Goal: Navigation & Orientation: Find specific page/section

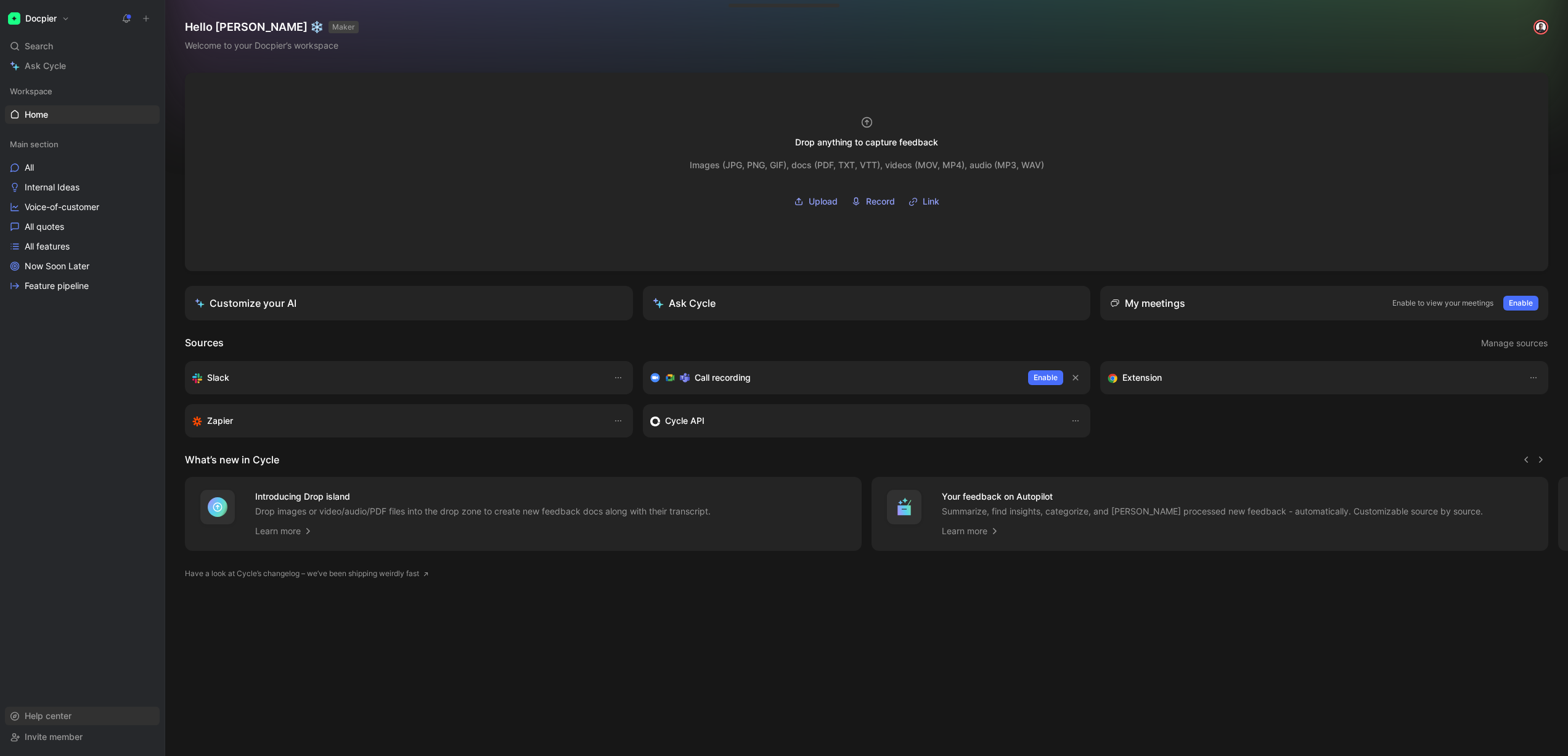
click at [84, 710] on div "Help center" at bounding box center [82, 716] width 155 height 19
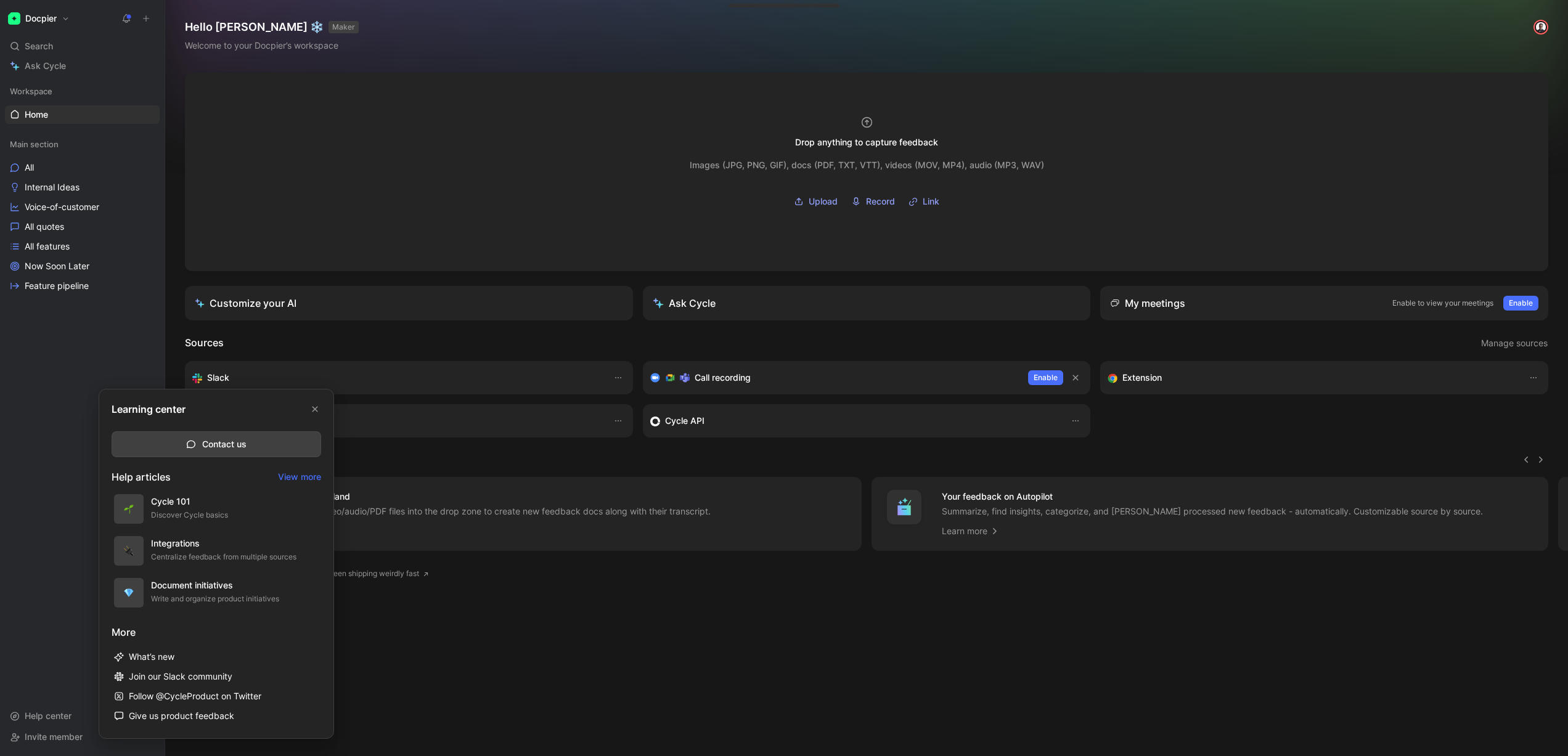
click at [577, 653] on div at bounding box center [784, 378] width 1568 height 756
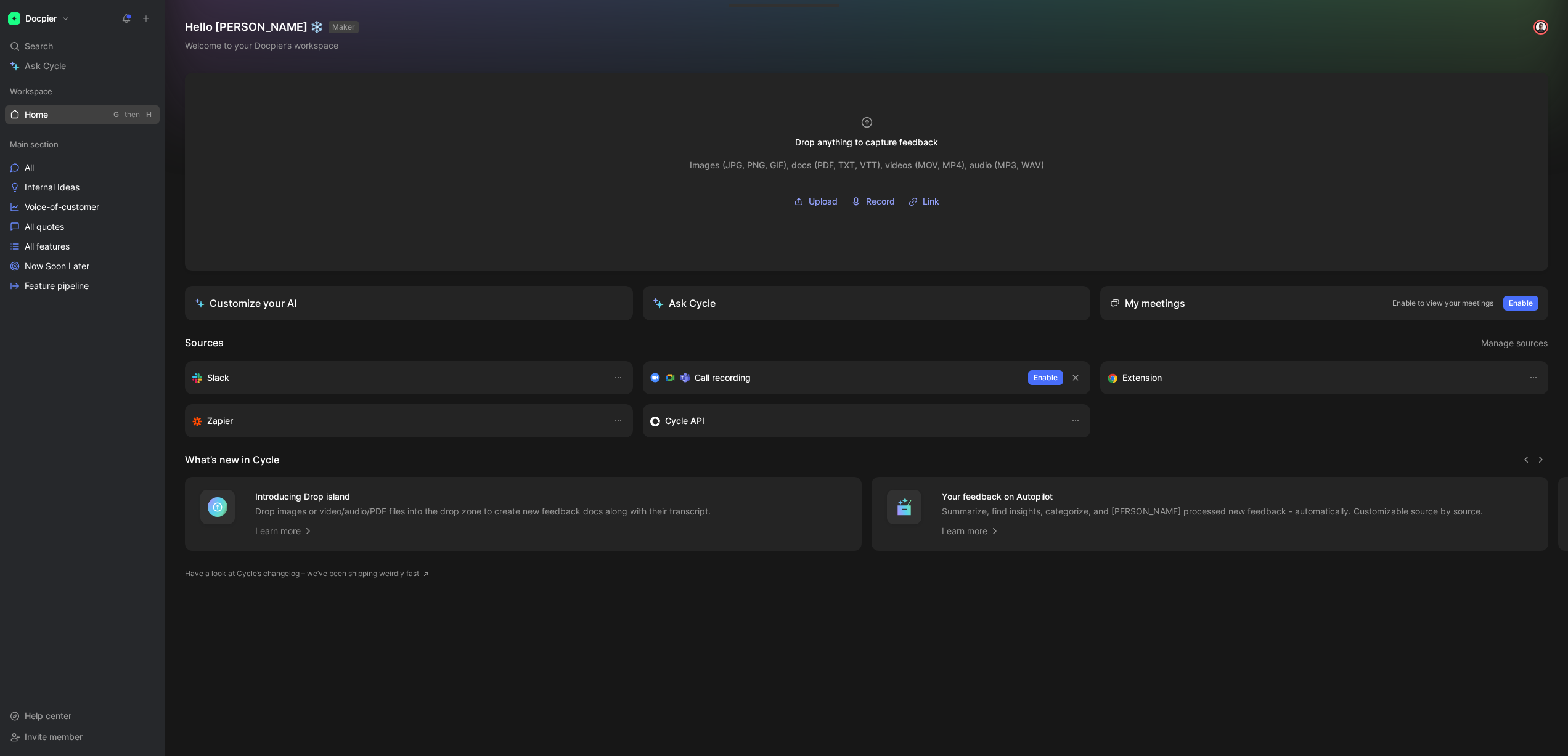
click at [47, 107] on link "Home G then H" at bounding box center [82, 114] width 155 height 19
click at [46, 111] on span "Home" at bounding box center [36, 114] width 23 height 12
click at [1492, 341] on span "Manage sources" at bounding box center [1515, 343] width 67 height 15
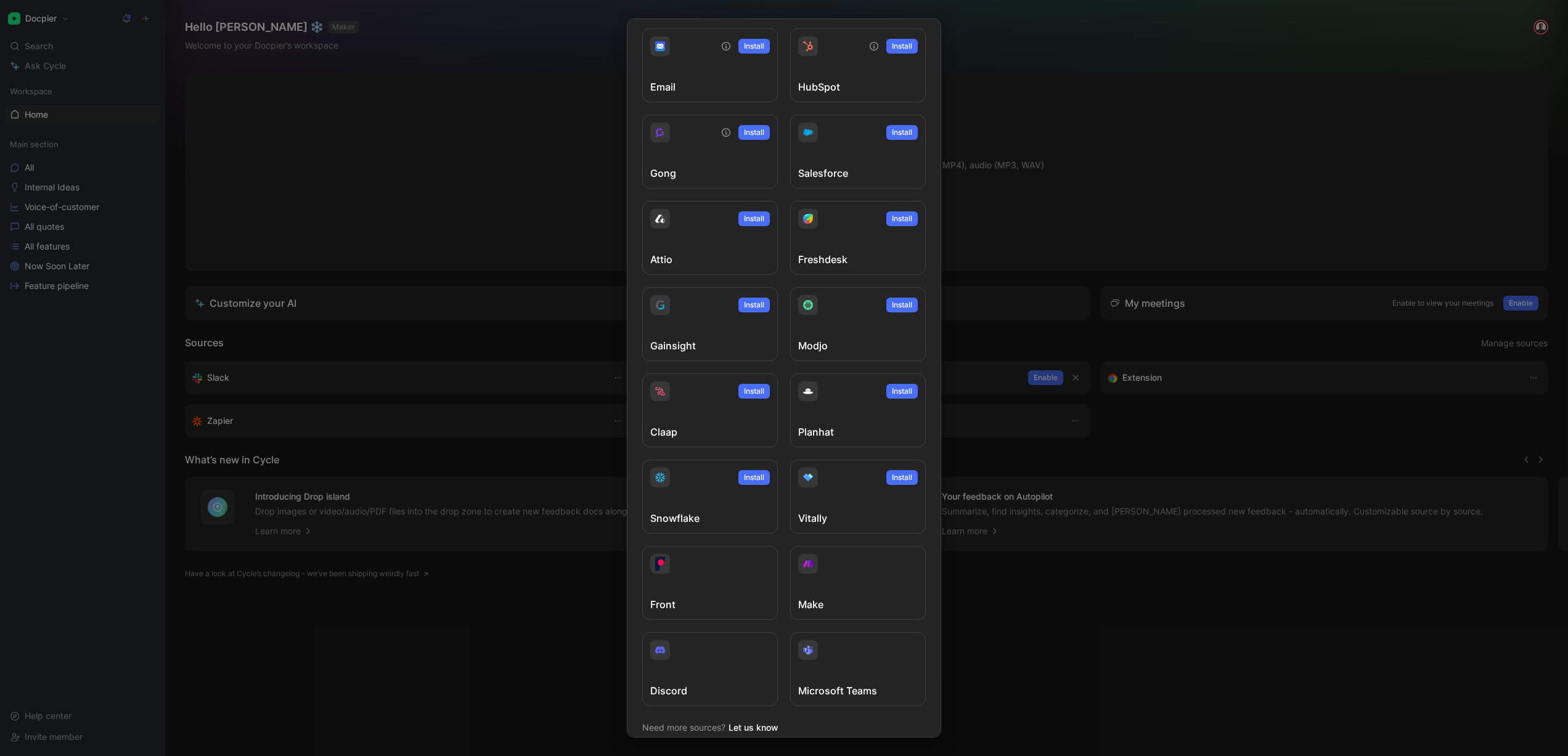
scroll to position [135, 0]
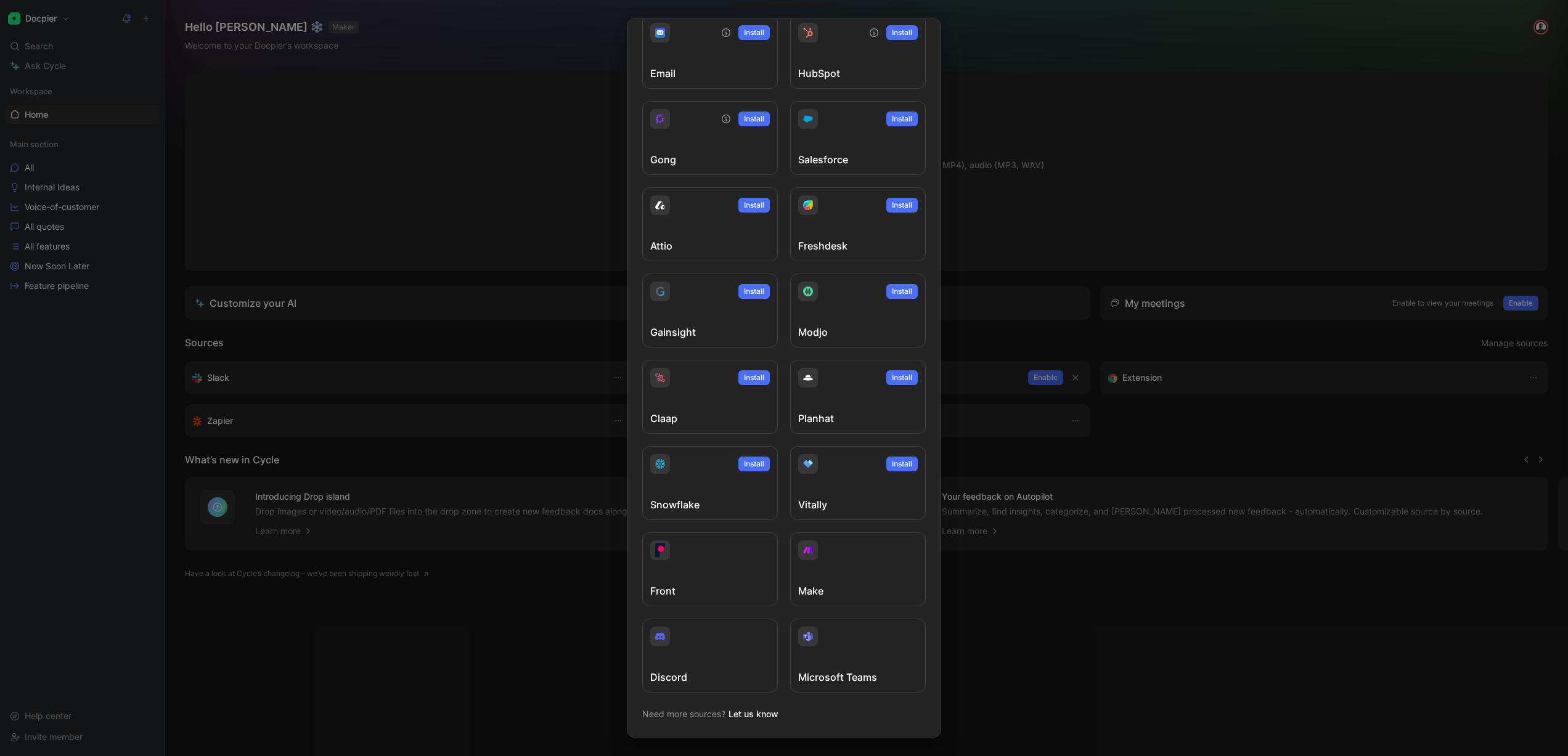
click at [523, 223] on div at bounding box center [784, 378] width 1568 height 756
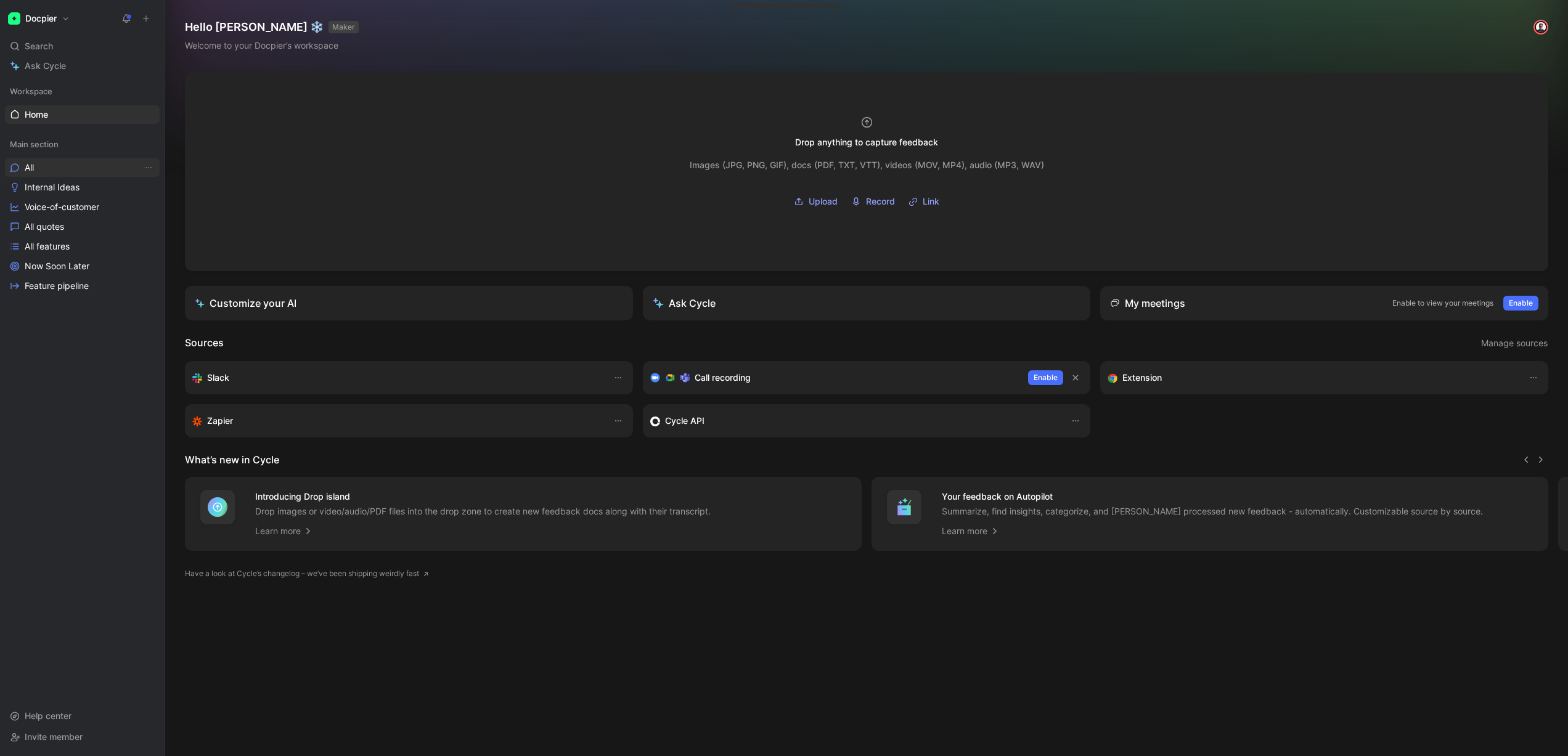
click at [43, 166] on link "All" at bounding box center [82, 168] width 155 height 19
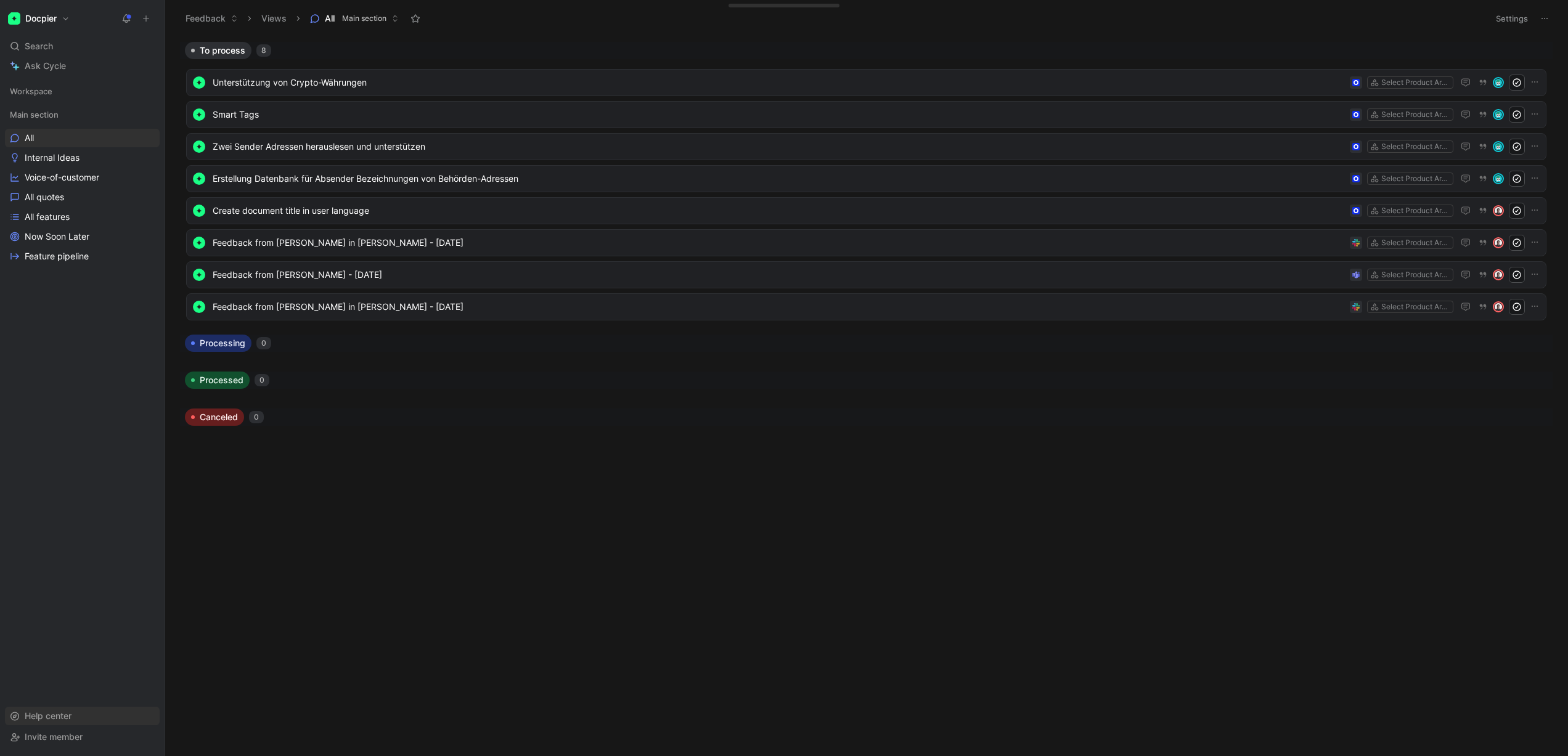
click at [82, 709] on div "Help center" at bounding box center [82, 716] width 155 height 19
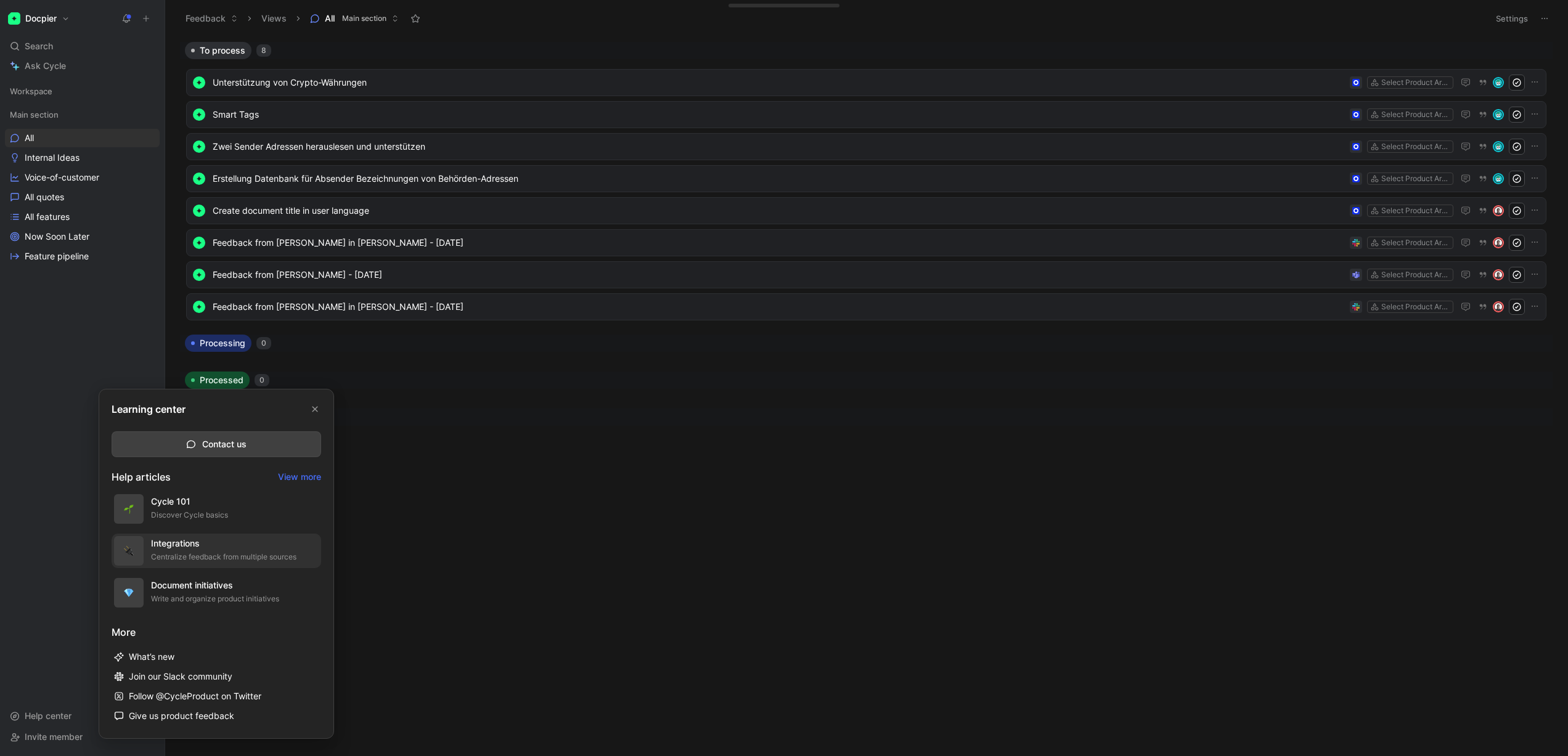
click at [196, 543] on div "Integrations" at bounding box center [223, 543] width 146 height 15
click at [102, 352] on div at bounding box center [784, 378] width 1568 height 756
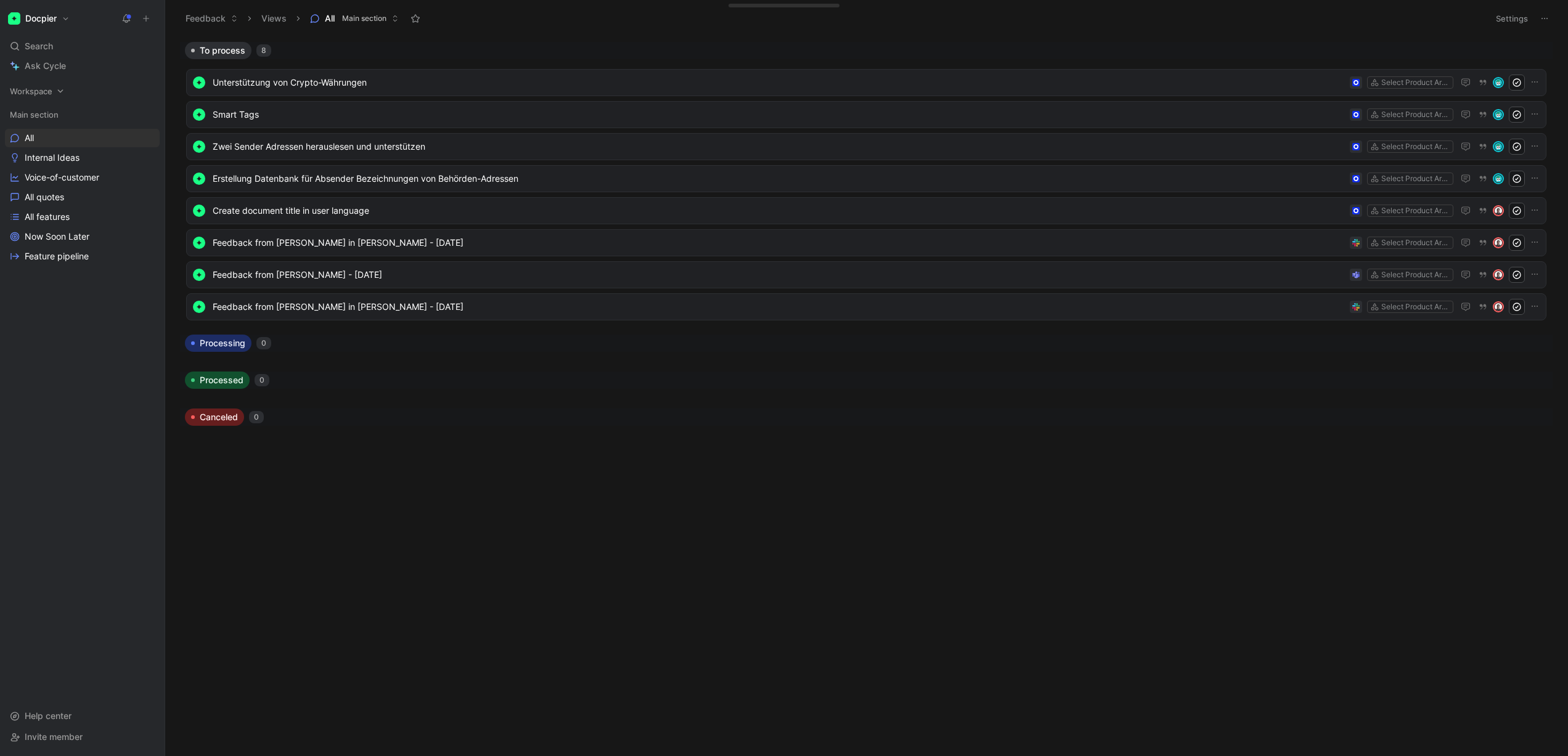
click at [46, 93] on span "Workspace" at bounding box center [31, 90] width 42 height 12
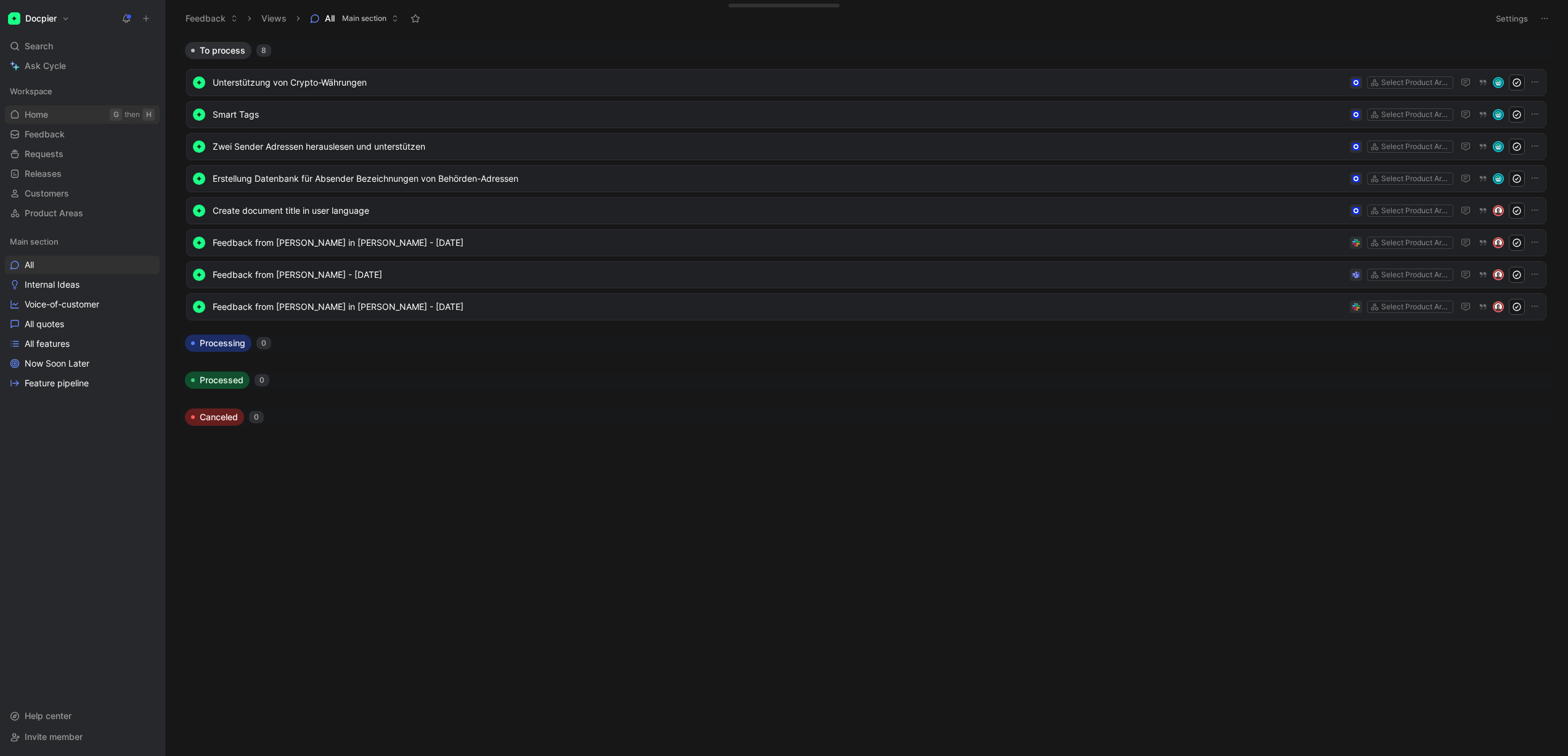
click at [48, 112] on span "Home" at bounding box center [36, 114] width 23 height 12
